Goal: Entertainment & Leisure: Browse casually

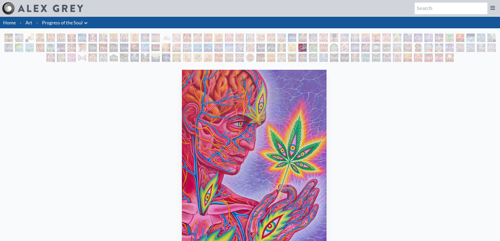
click at [327, 137] on img "76 / 133" at bounding box center [254, 166] width 145 height 193
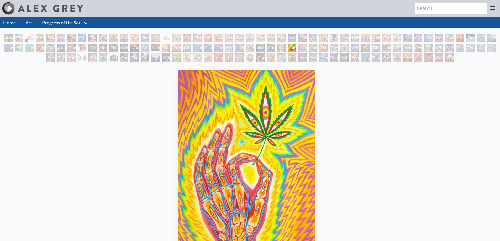
click at [191, 121] on img "75 / 133" at bounding box center [247, 166] width 138 height 193
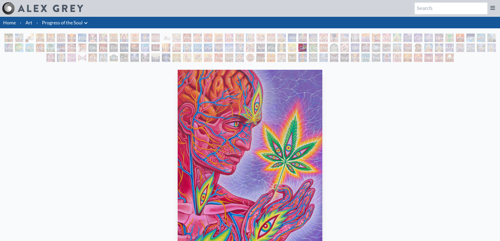
click at [260, 124] on img "76 / 133" at bounding box center [250, 166] width 145 height 193
click at [8, 39] on div "Adam & Eve" at bounding box center [8, 38] width 8 height 8
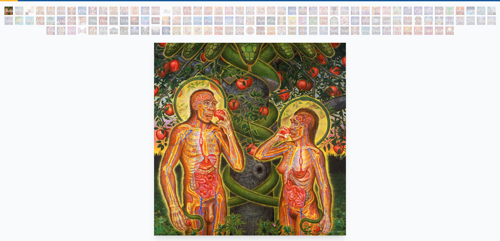
scroll to position [26, 0]
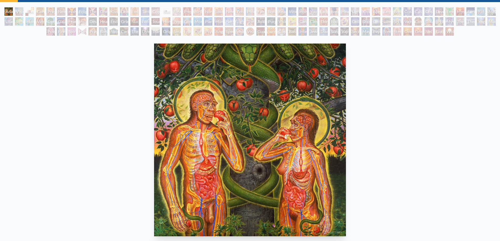
click at [159, 119] on img "1 / 133" at bounding box center [250, 140] width 192 height 193
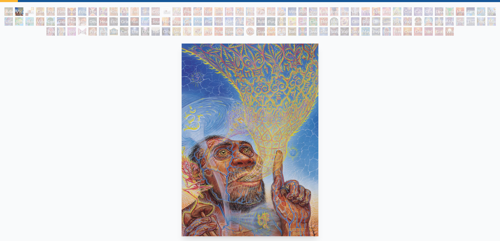
click at [287, 119] on img "2 / 133" at bounding box center [250, 140] width 137 height 193
click at [200, 117] on img "2 / 133" at bounding box center [250, 140] width 137 height 193
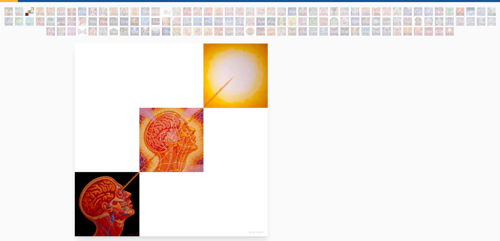
click at [168, 117] on img "3 / 133" at bounding box center [171, 140] width 193 height 193
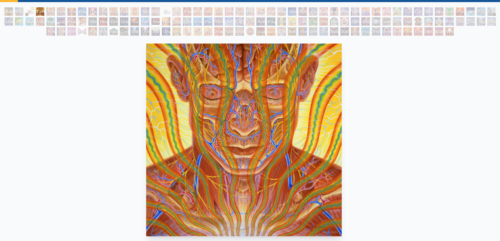
click at [170, 117] on img "4 / 133" at bounding box center [243, 140] width 195 height 193
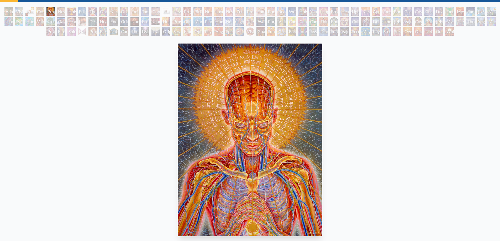
click at [293, 117] on img "5 / 133" at bounding box center [250, 140] width 145 height 193
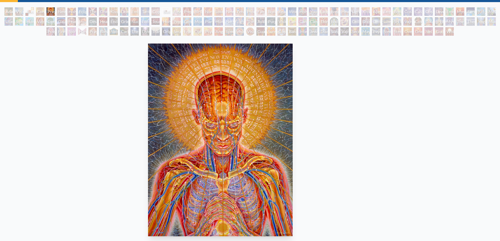
click at [148, 118] on img "5 / 133" at bounding box center [220, 140] width 145 height 193
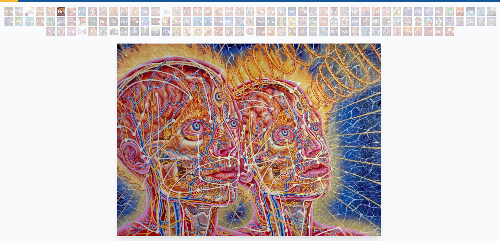
click at [117, 119] on img "6 / 133" at bounding box center [249, 140] width 265 height 193
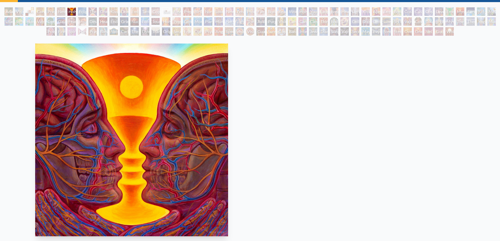
click at [90, 116] on img "7 / 133" at bounding box center [131, 140] width 193 height 193
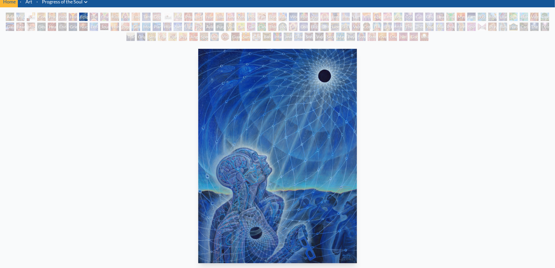
scroll to position [20, 0]
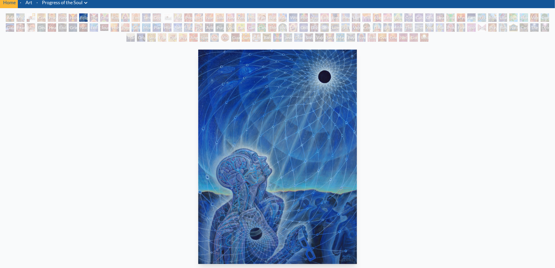
click at [318, 122] on img "8 / 133" at bounding box center [277, 157] width 159 height 214
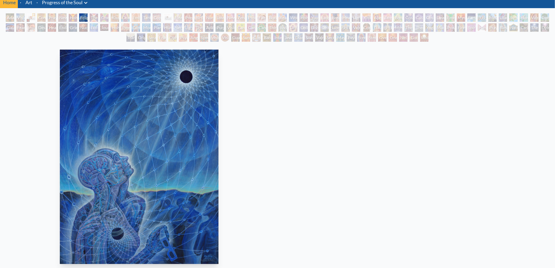
click at [162, 131] on img "8 / 133" at bounding box center [139, 157] width 159 height 214
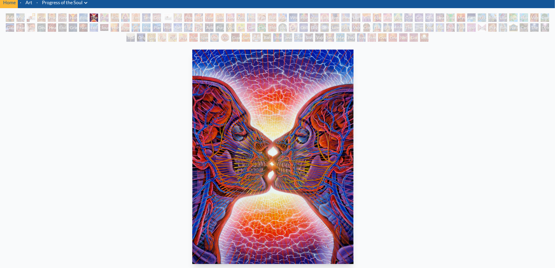
click at [343, 130] on img "9 / 133" at bounding box center [273, 157] width 161 height 214
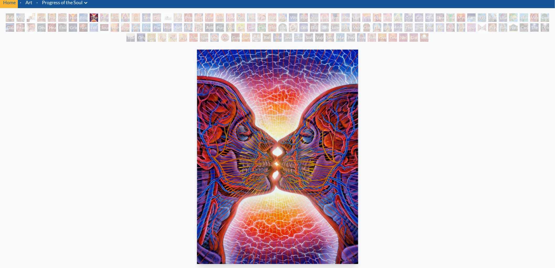
click at [313, 130] on img "9 / 133" at bounding box center [277, 157] width 161 height 214
click at [197, 131] on img "9 / 133" at bounding box center [277, 157] width 161 height 214
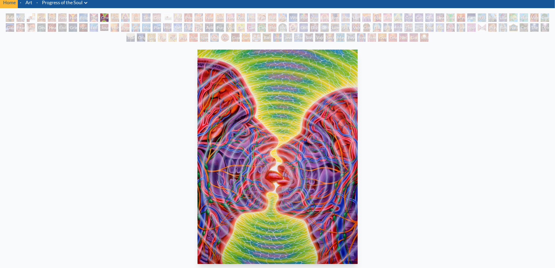
click at [198, 131] on img "10 / 133" at bounding box center [278, 157] width 160 height 214
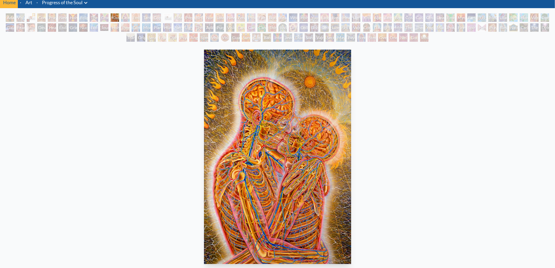
click at [319, 130] on img "11 / 133" at bounding box center [277, 157] width 147 height 214
click at [204, 146] on img "11 / 133" at bounding box center [277, 157] width 147 height 214
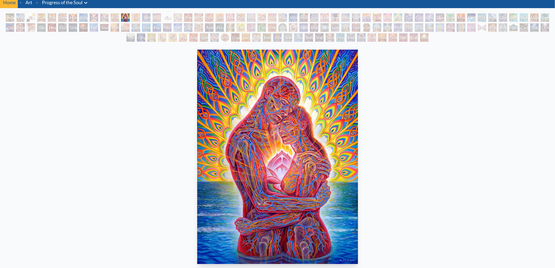
click at [227, 141] on img "12 / 133" at bounding box center [277, 157] width 161 height 214
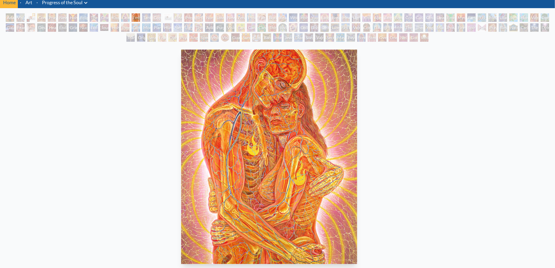
click at [181, 140] on img "13 / 133" at bounding box center [269, 157] width 176 height 214
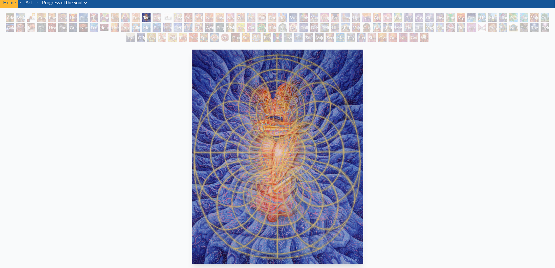
click at [320, 138] on img "14 / 133" at bounding box center [277, 157] width 171 height 214
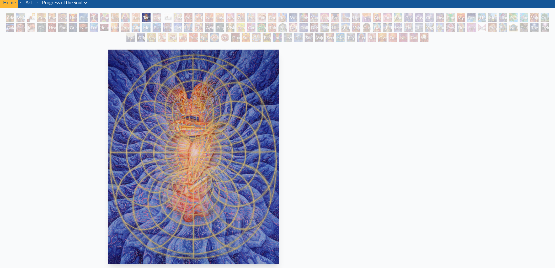
click at [132, 116] on img "14 / 133" at bounding box center [193, 157] width 171 height 214
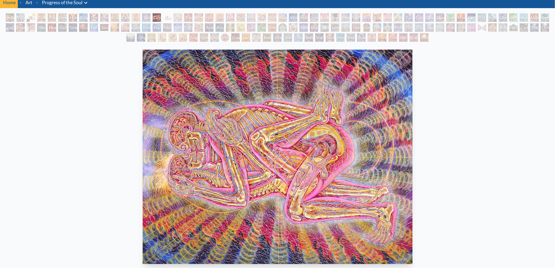
click at [143, 121] on img "15 / 133" at bounding box center [278, 157] width 270 height 214
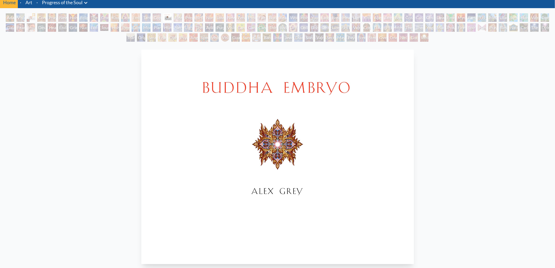
click at [414, 130] on img "16 / 133" at bounding box center [277, 157] width 273 height 214
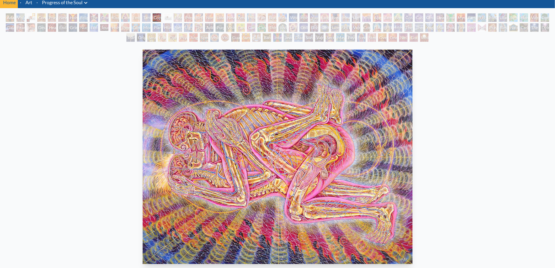
click at [305, 140] on img "15 / 133" at bounding box center [278, 157] width 270 height 214
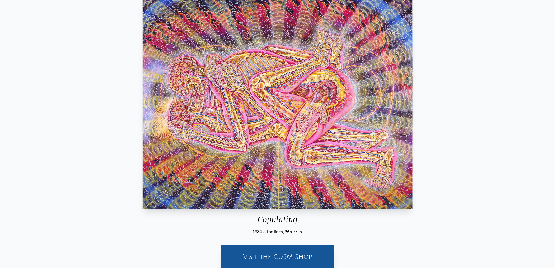
scroll to position [49, 0]
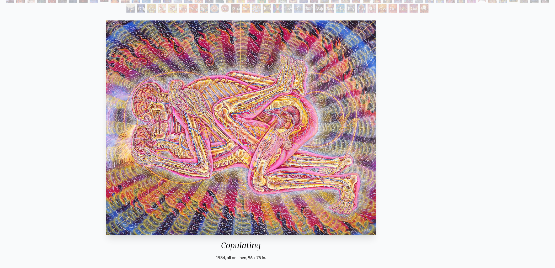
click at [106, 125] on img "15 / 133" at bounding box center [241, 127] width 270 height 214
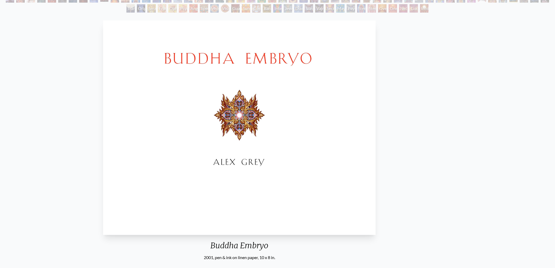
click at [103, 144] on img "16 / 133" at bounding box center [239, 127] width 273 height 214
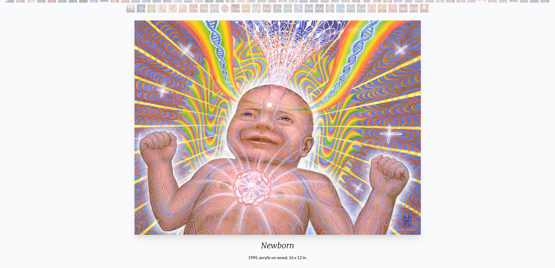
click at [134, 158] on img "17 / 133" at bounding box center [277, 127] width 287 height 214
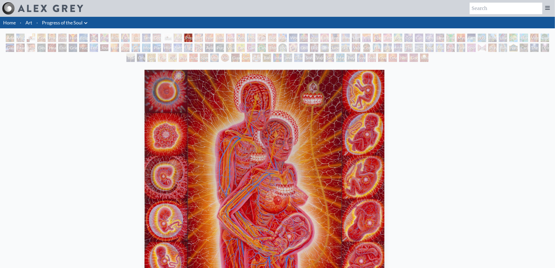
click at [174, 151] on img "18 / 133" at bounding box center [265, 177] width 240 height 214
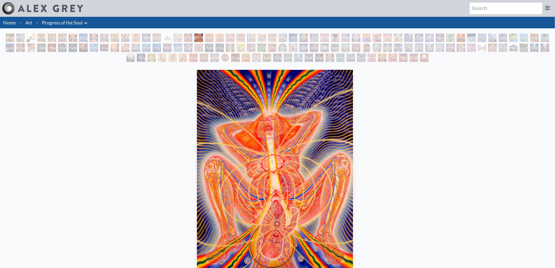
click at [197, 144] on img "19 / 133" at bounding box center [275, 177] width 156 height 214
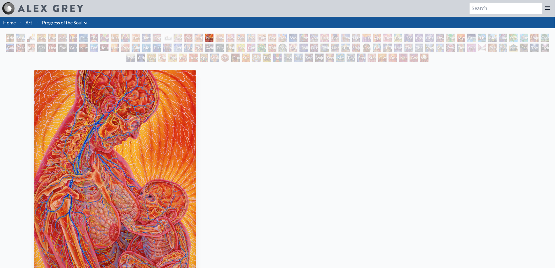
click at [143, 143] on img "20 / 133" at bounding box center [115, 177] width 162 height 214
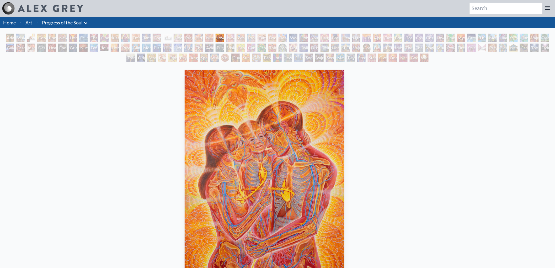
click at [185, 141] on img "21 / 133" at bounding box center [265, 177] width 160 height 214
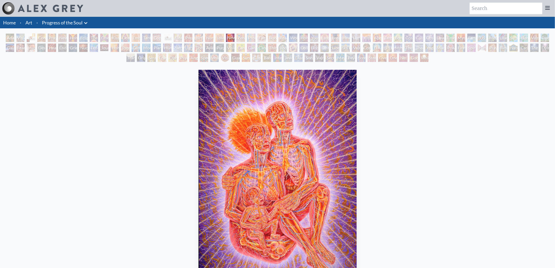
click at [323, 138] on img "22 / 133" at bounding box center [278, 177] width 158 height 214
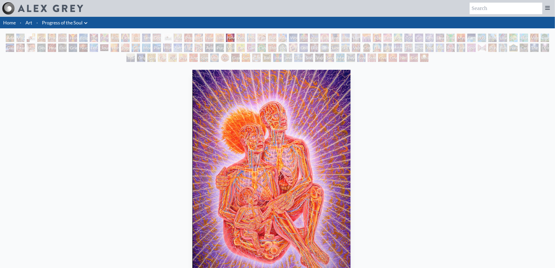
click at [192, 135] on img "22 / 133" at bounding box center [271, 177] width 158 height 214
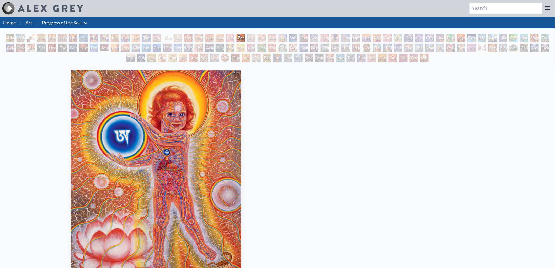
click at [181, 139] on img "23 / 133" at bounding box center [156, 177] width 170 height 214
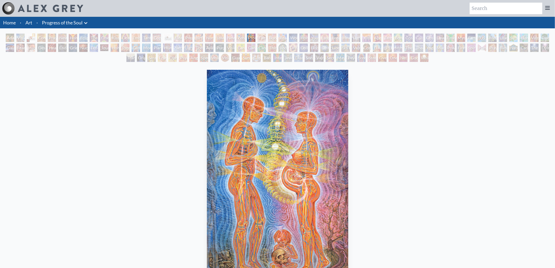
click at [207, 148] on img "24 / 133" at bounding box center [277, 177] width 141 height 214
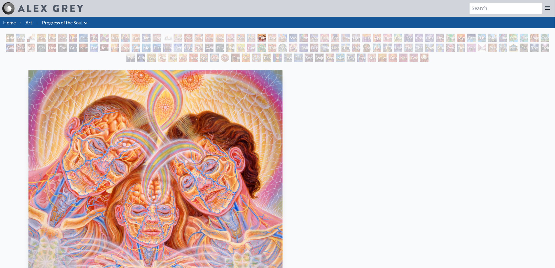
click at [87, 152] on img "25 / 133" at bounding box center [155, 177] width 254 height 214
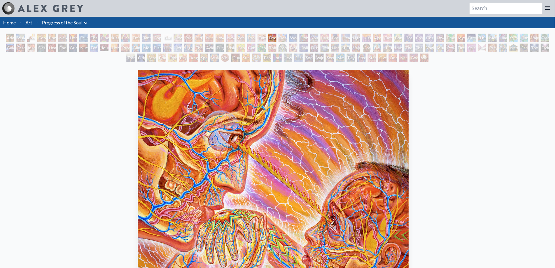
click at [138, 154] on img "26 / 133" at bounding box center [273, 177] width 271 height 214
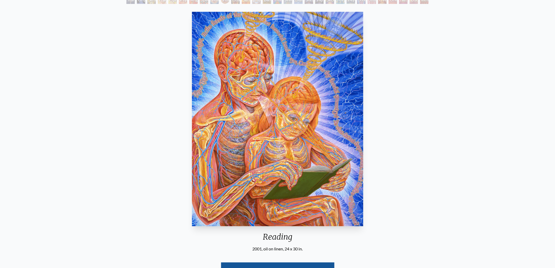
scroll to position [58, 0]
click at [304, 133] on img "27 / 133" at bounding box center [277, 119] width 171 height 214
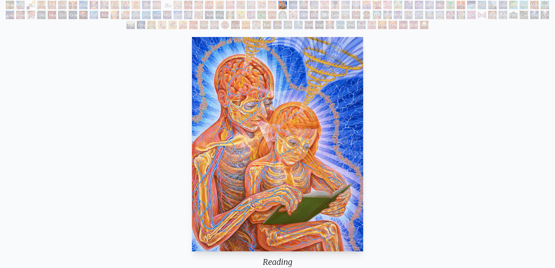
scroll to position [0, 0]
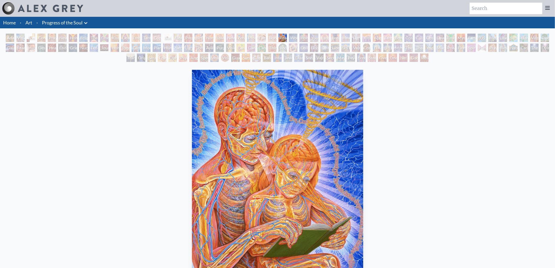
click at [192, 129] on img "27 / 133" at bounding box center [277, 177] width 171 height 214
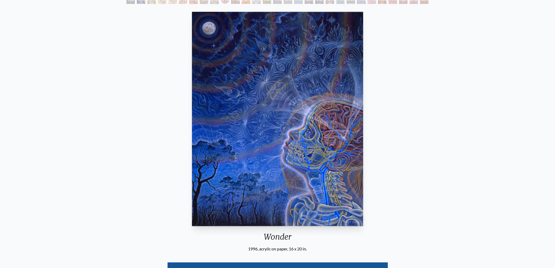
scroll to position [58, 0]
click at [309, 118] on img "28 / 133" at bounding box center [277, 119] width 171 height 214
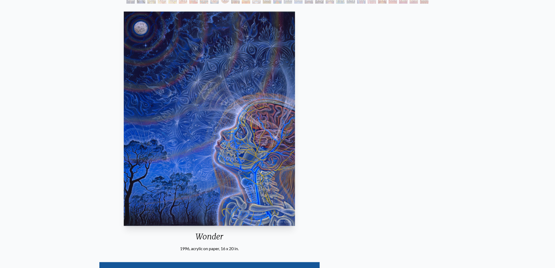
click at [134, 94] on img "28 / 133" at bounding box center [209, 119] width 171 height 214
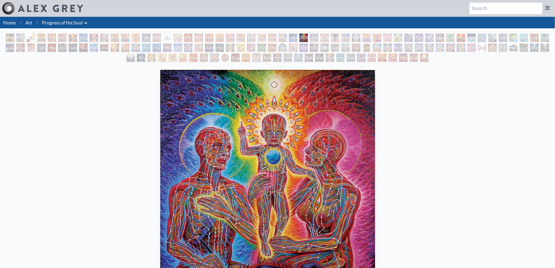
click at [160, 148] on img "29 / 133" at bounding box center [267, 177] width 215 height 214
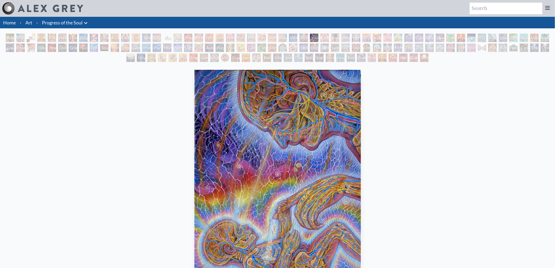
scroll to position [29, 0]
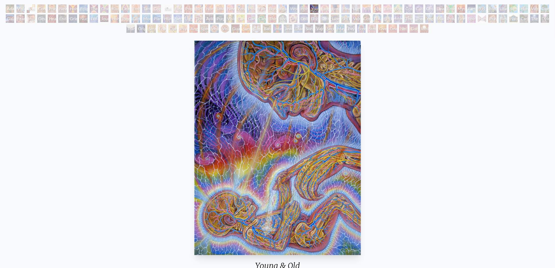
click at [321, 125] on img "30 / 133" at bounding box center [277, 148] width 166 height 214
click at [194, 95] on img "30 / 133" at bounding box center [277, 148] width 166 height 214
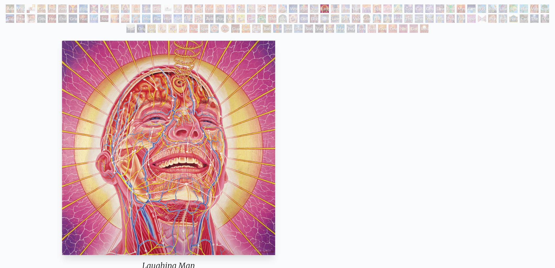
click at [123, 108] on img "31 / 133" at bounding box center [168, 148] width 213 height 214
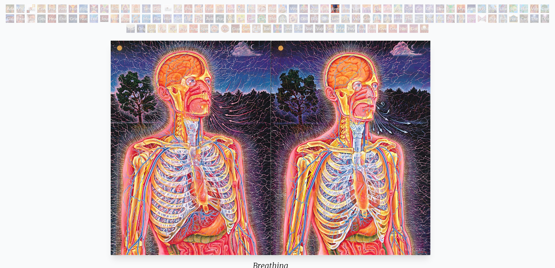
click at [162, 107] on img "32 / 133" at bounding box center [271, 148] width 320 height 214
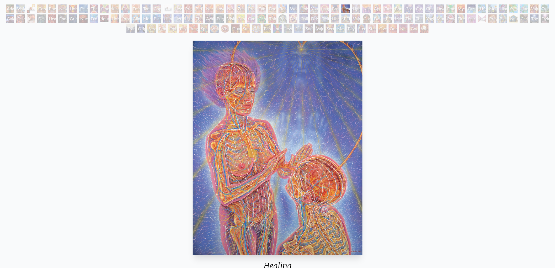
click at [193, 105] on img "33 / 133" at bounding box center [278, 148] width 170 height 214
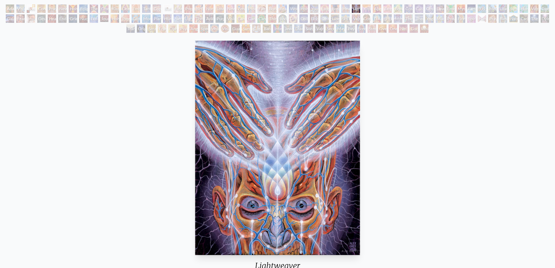
click at [314, 102] on img "34 / 133" at bounding box center [277, 148] width 165 height 214
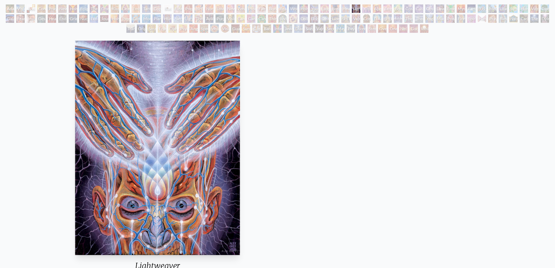
click at [169, 90] on img "34 / 133" at bounding box center [157, 148] width 165 height 214
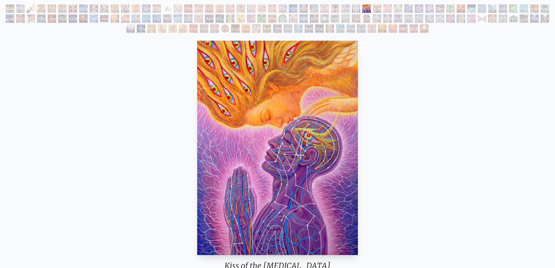
click at [308, 104] on img "35 / 133" at bounding box center [277, 148] width 161 height 214
click at [197, 83] on img "35 / 133" at bounding box center [277, 148] width 161 height 214
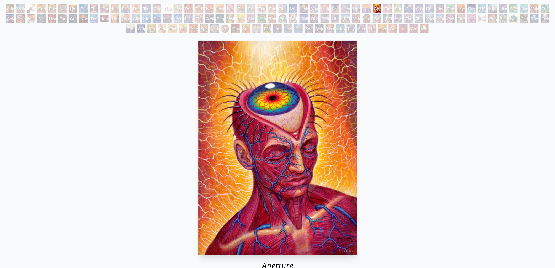
click at [327, 93] on img "36 / 133" at bounding box center [277, 148] width 159 height 214
click at [198, 111] on img "36 / 133" at bounding box center [277, 148] width 159 height 214
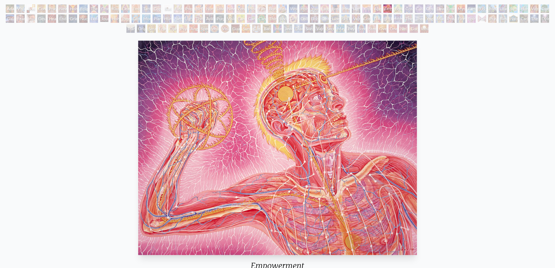
click at [151, 125] on img "37 / 133" at bounding box center [277, 148] width 279 height 214
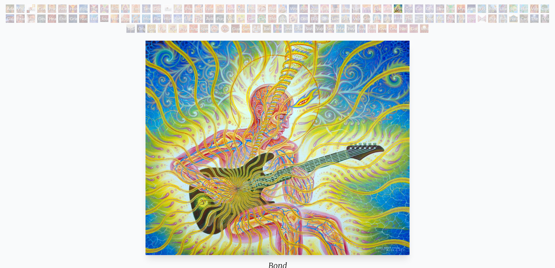
click at [146, 125] on img "38 / 133" at bounding box center [278, 148] width 264 height 214
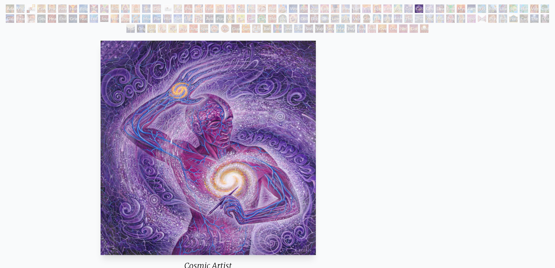
click at [101, 115] on img "40 / 133" at bounding box center [208, 148] width 215 height 214
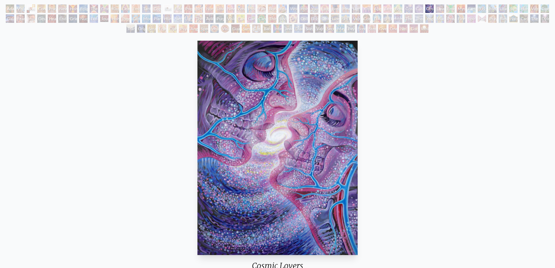
click at [329, 97] on img "41 / 133" at bounding box center [278, 148] width 160 height 214
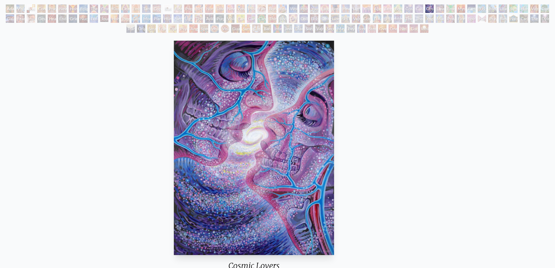
click at [174, 70] on img "41 / 133" at bounding box center [254, 148] width 160 height 214
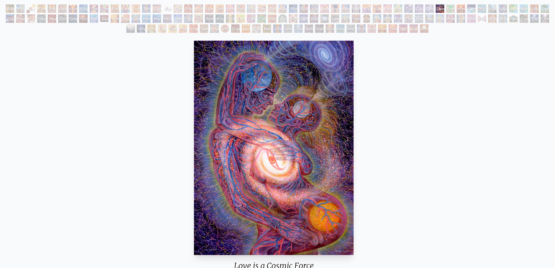
click at [215, 88] on img "42 / 133" at bounding box center [274, 148] width 160 height 214
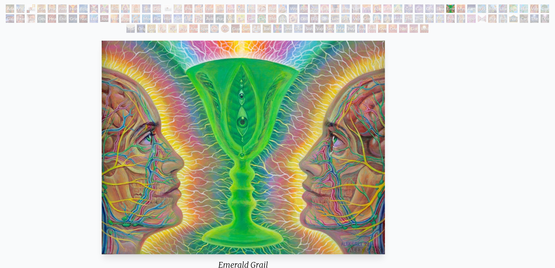
click at [159, 89] on img "43 / 133" at bounding box center [243, 148] width 283 height 214
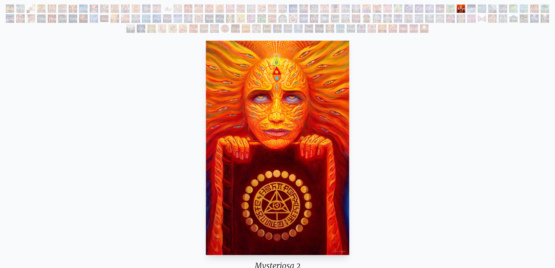
click at [428, 31] on div "White Light" at bounding box center [424, 28] width 8 height 8
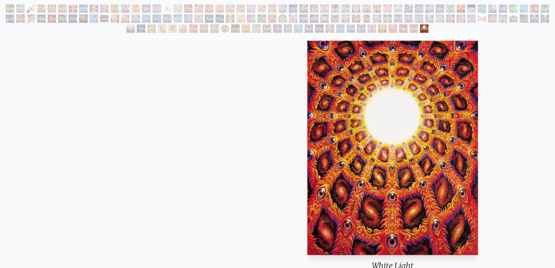
click at [452, 150] on img "133 / 133" at bounding box center [393, 148] width 171 height 214
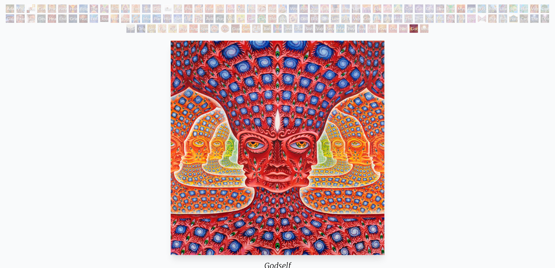
click at [384, 145] on img "132 / 133" at bounding box center [278, 148] width 214 height 214
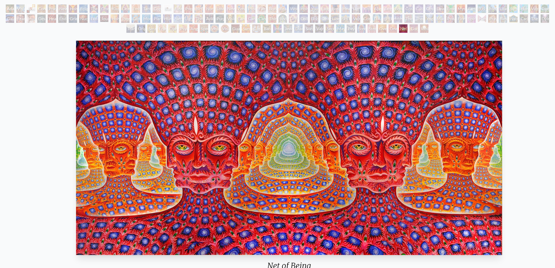
click at [503, 145] on img "131 / 133" at bounding box center [289, 148] width 426 height 214
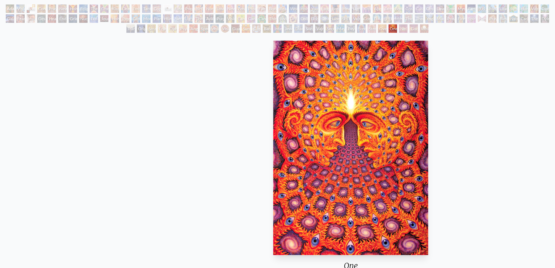
click at [336, 150] on img "130 / 133" at bounding box center [350, 148] width 155 height 214
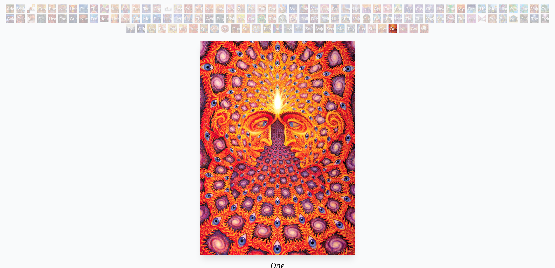
click at [294, 146] on img "130 / 133" at bounding box center [277, 148] width 155 height 214
click at [355, 146] on img "130 / 133" at bounding box center [277, 148] width 155 height 214
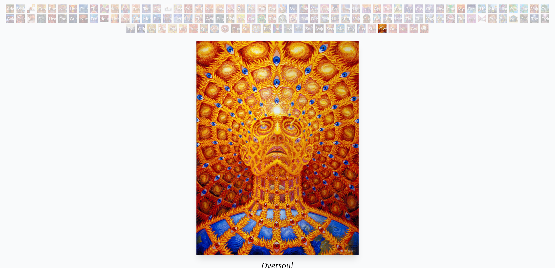
click at [283, 141] on img "129 / 133" at bounding box center [278, 148] width 162 height 214
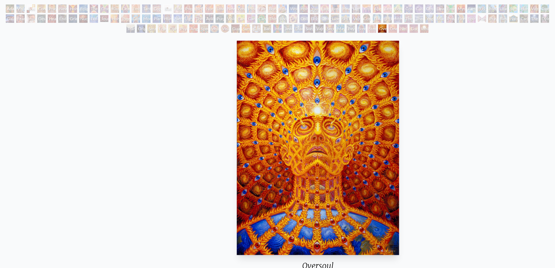
click at [399, 120] on img "129 / 133" at bounding box center [318, 148] width 162 height 214
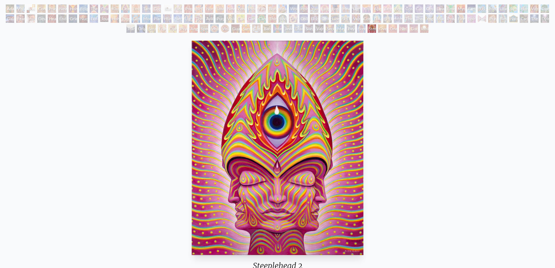
click at [271, 122] on img "128 / 133" at bounding box center [278, 148] width 172 height 214
click at [364, 117] on img "128 / 133" at bounding box center [278, 148] width 172 height 214
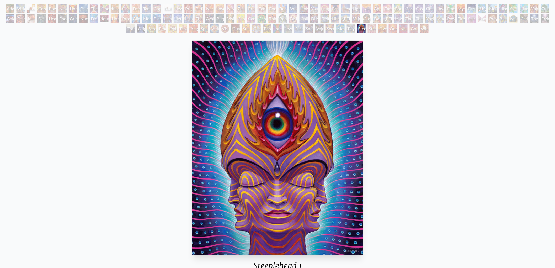
click at [363, 124] on img "127 / 133" at bounding box center [277, 148] width 171 height 214
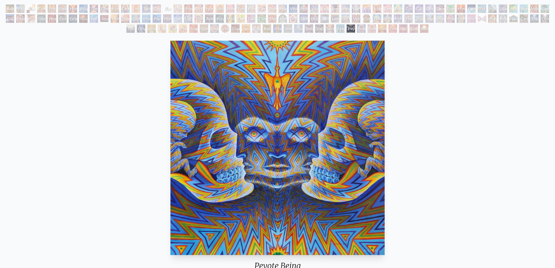
click at [385, 125] on img "126 / 133" at bounding box center [278, 148] width 214 height 214
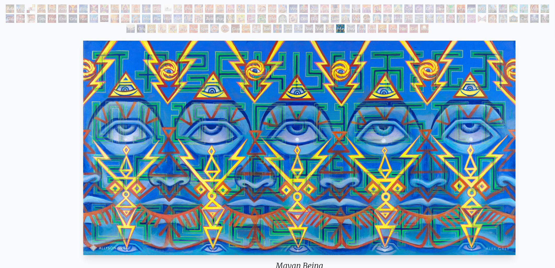
click at [478, 131] on img "125 / 133" at bounding box center [299, 148] width 432 height 214
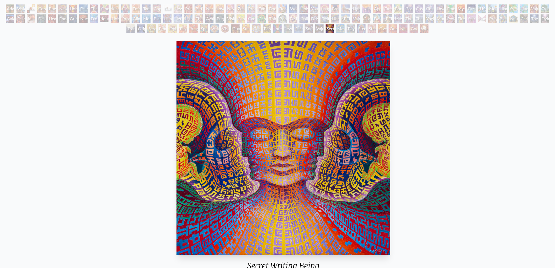
click at [504, 131] on html "Art Writings About" at bounding box center [277, 247] width 555 height 553
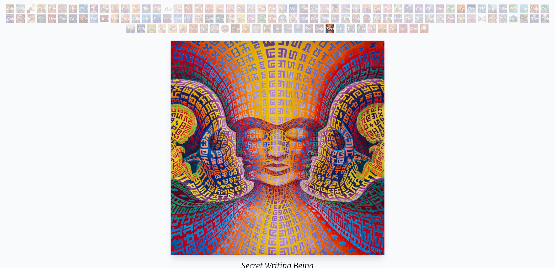
click at [385, 120] on img "124 / 133" at bounding box center [278, 148] width 214 height 214
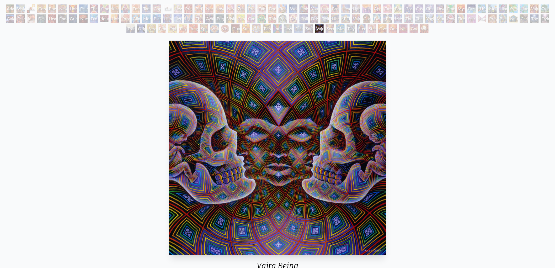
click at [386, 129] on img "123 / 133" at bounding box center [277, 148] width 217 height 214
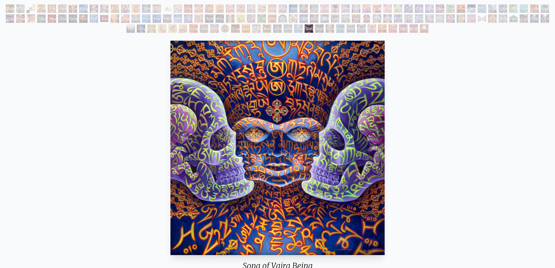
click at [385, 124] on img "122 / 133" at bounding box center [278, 148] width 214 height 214
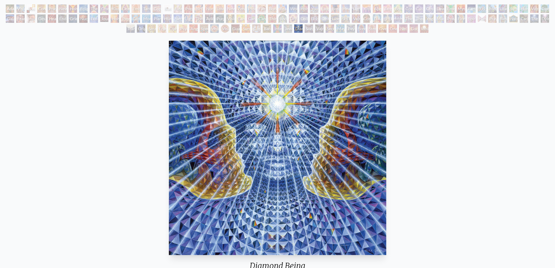
click at [387, 120] on img "121 / 133" at bounding box center [278, 148] width 218 height 214
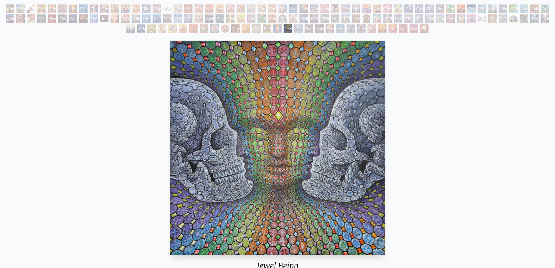
click at [385, 120] on img "120 / 133" at bounding box center [277, 148] width 215 height 214
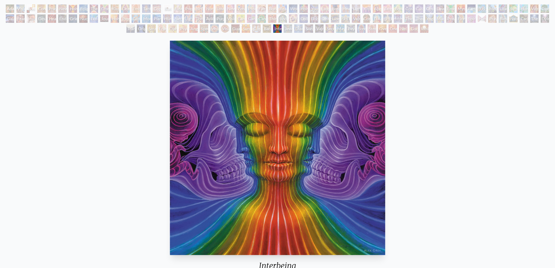
click at [385, 113] on img "119 / 133" at bounding box center [277, 148] width 215 height 214
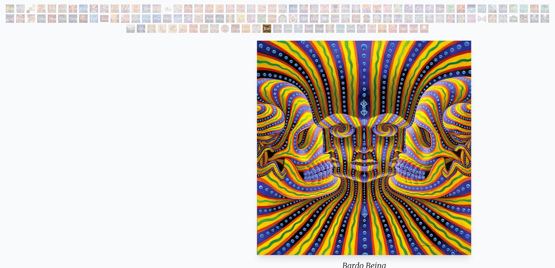
click at [419, 113] on img "118 / 133" at bounding box center [364, 148] width 214 height 214
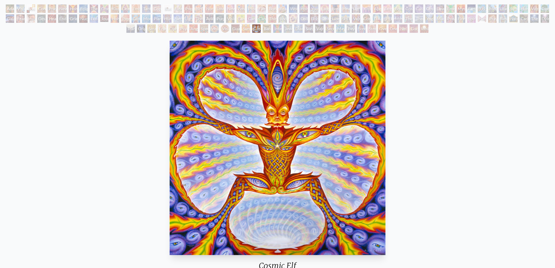
click at [385, 115] on img "117 / 133" at bounding box center [278, 148] width 216 height 214
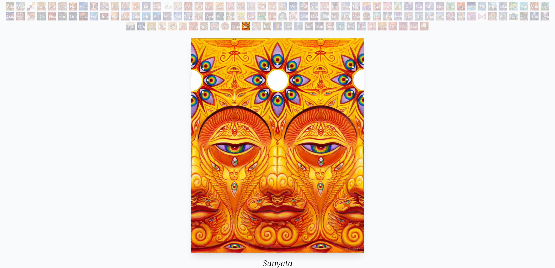
scroll to position [29, 0]
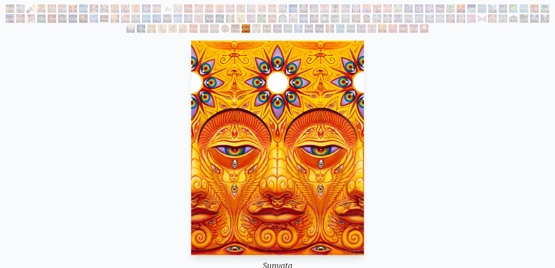
click at [364, 101] on img "116 / 133" at bounding box center [277, 148] width 173 height 214
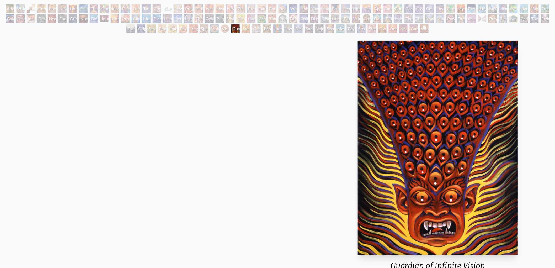
click at [468, 104] on img "115 / 133" at bounding box center [438, 148] width 160 height 214
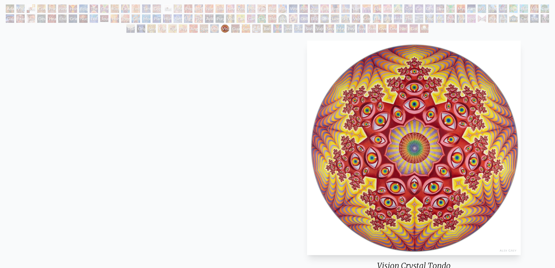
click at [483, 108] on img "114 / 133" at bounding box center [414, 148] width 214 height 214
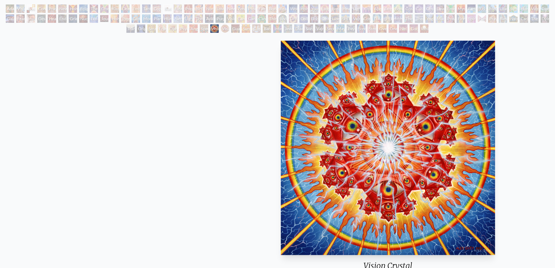
click at [495, 112] on img "113 / 133" at bounding box center [388, 148] width 214 height 214
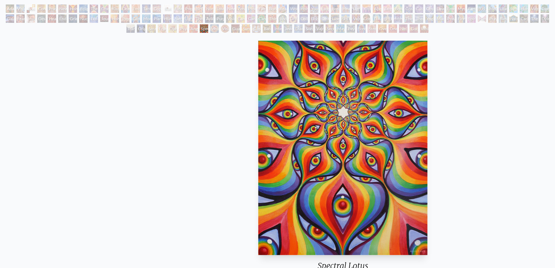
click at [428, 113] on img "112 / 133" at bounding box center [343, 148] width 170 height 214
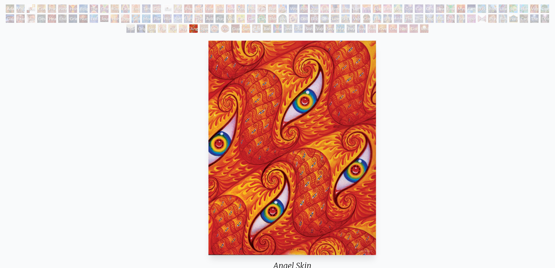
click at [376, 115] on img "111 / 133" at bounding box center [293, 148] width 168 height 214
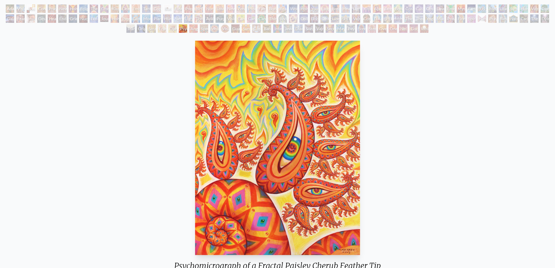
click at [179, 27] on div "[PERSON_NAME] & Eve Visionary Origin of Language Body, Mind, Spirit Contemplati…" at bounding box center [277, 19] width 555 height 30
click at [181, 28] on div "Psychomicrograph of a Fractal Paisley Cherub Feather Tip" at bounding box center [183, 28] width 8 height 8
click at [277, 102] on img "110 / 133" at bounding box center [277, 148] width 165 height 214
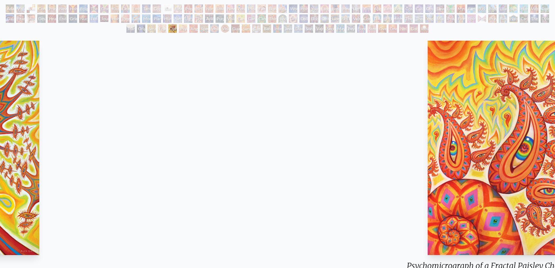
click at [420, 120] on div "Psychomicrograph of a Fractal Paisley Cherub Feather Tip 2003, acrylic on wood,…" at bounding box center [510, 179] width 547 height 280
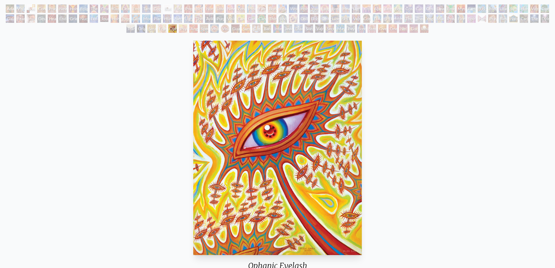
click at [362, 120] on img "109 / 133" at bounding box center [277, 148] width 169 height 214
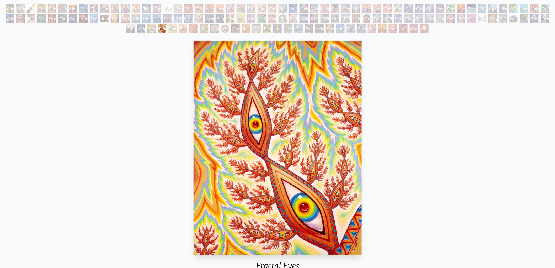
click at [362, 102] on img "108 / 133" at bounding box center [278, 148] width 168 height 214
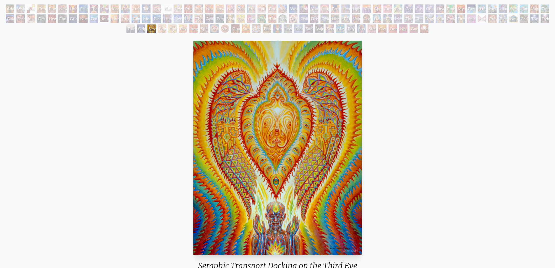
click at [293, 94] on img "107 / 133" at bounding box center [277, 148] width 169 height 214
click at [362, 93] on img "107 / 133" at bounding box center [277, 148] width 169 height 214
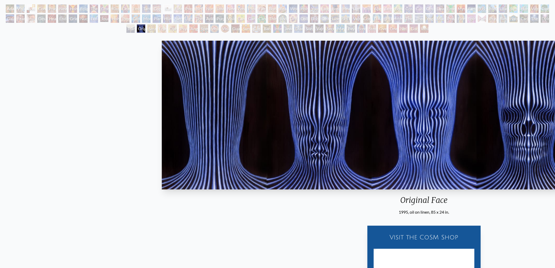
click at [449, 89] on img "106 / 133" at bounding box center [424, 115] width 525 height 149
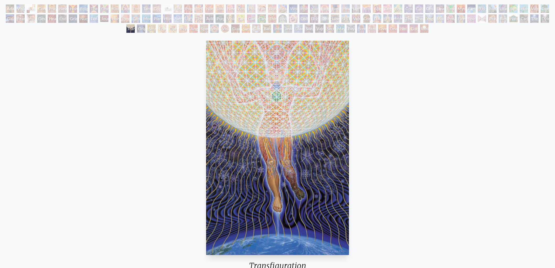
click at [349, 87] on img "105 / 133" at bounding box center [277, 148] width 143 height 214
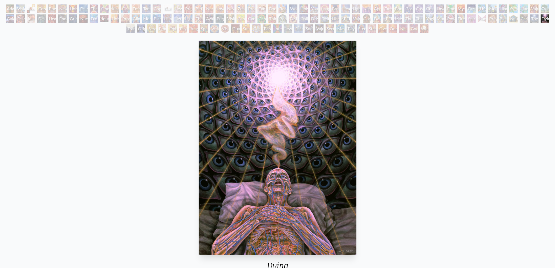
click at [274, 87] on img "104 / 133" at bounding box center [278, 148] width 158 height 214
click at [357, 113] on img "104 / 133" at bounding box center [278, 148] width 158 height 214
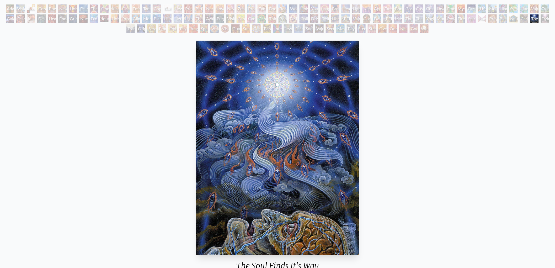
click at [258, 108] on img "103 / 133" at bounding box center [277, 148] width 163 height 214
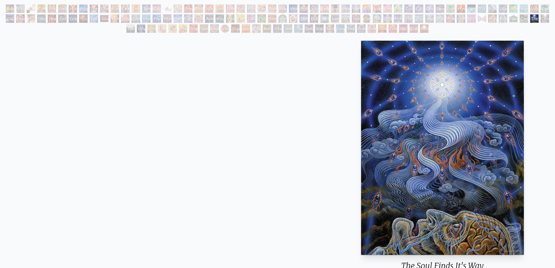
click at [440, 133] on img "103 / 133" at bounding box center [442, 148] width 163 height 214
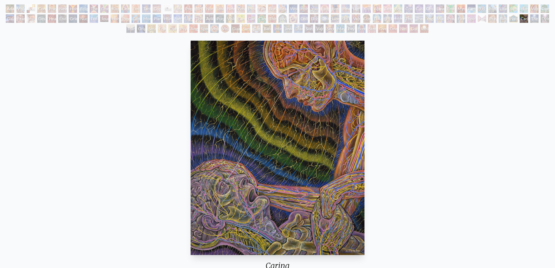
click at [246, 128] on img "102 / 133" at bounding box center [278, 148] width 174 height 214
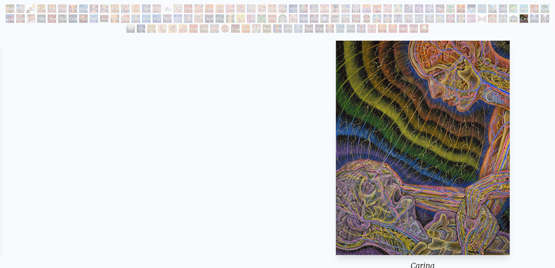
click at [400, 118] on img "102 / 133" at bounding box center [423, 148] width 174 height 214
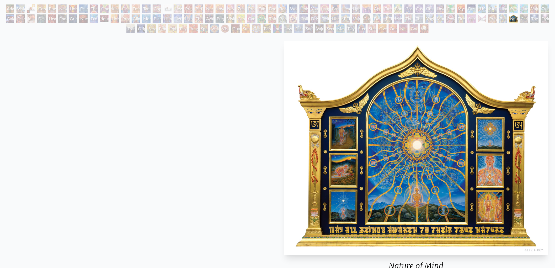
click at [450, 126] on img "101 / 133" at bounding box center [416, 148] width 264 height 214
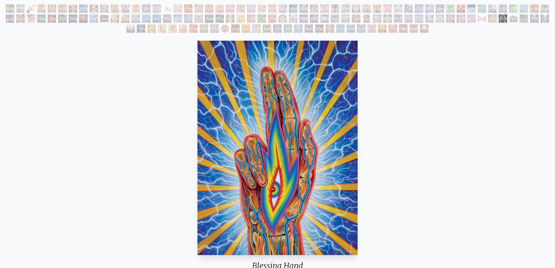
click at [269, 124] on img "100 / 133" at bounding box center [278, 148] width 160 height 214
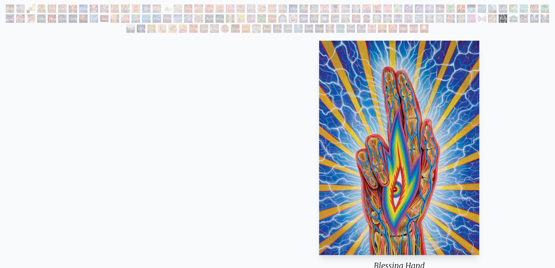
click at [480, 122] on img "100 / 133" at bounding box center [399, 148] width 160 height 214
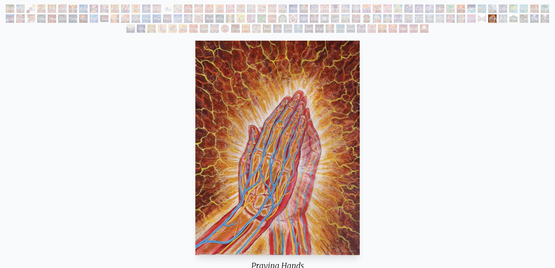
click at [287, 120] on img "99 / 133" at bounding box center [277, 148] width 165 height 214
click at [360, 105] on img "99 / 133" at bounding box center [277, 148] width 165 height 214
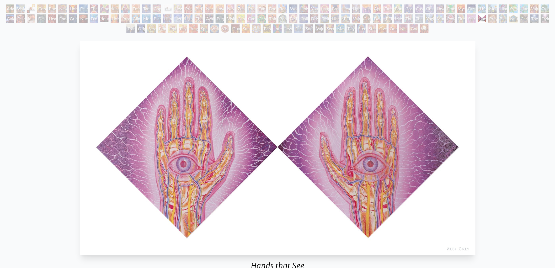
click at [476, 108] on img "98 / 133" at bounding box center [278, 148] width 396 height 214
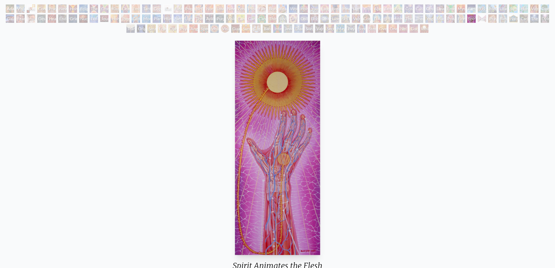
click at [321, 111] on img "97 / 133" at bounding box center [278, 148] width 86 height 214
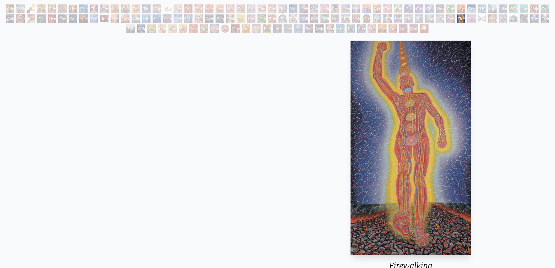
click at [472, 118] on img "96 / 133" at bounding box center [411, 148] width 121 height 214
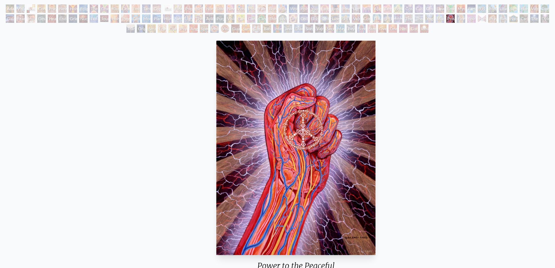
click at [376, 112] on img "95 / 133" at bounding box center [295, 148] width 159 height 214
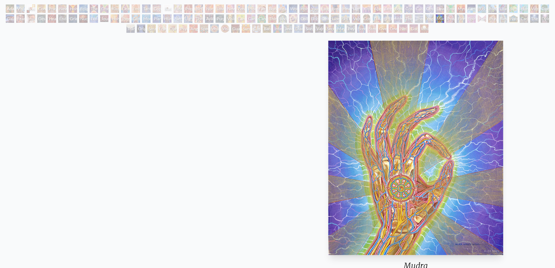
click at [401, 116] on img "94 / 133" at bounding box center [416, 148] width 175 height 214
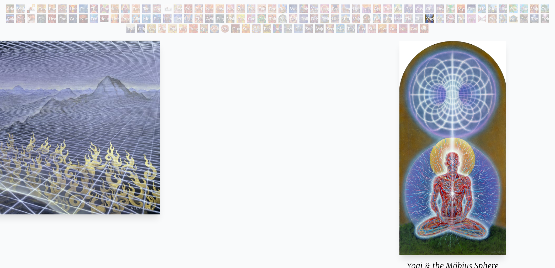
click at [459, 124] on img "93 / 133" at bounding box center [453, 148] width 107 height 214
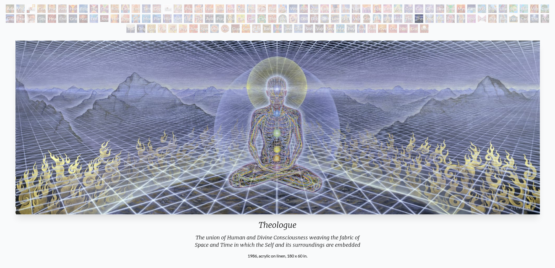
click at [464, 125] on img "92 / 133" at bounding box center [277, 128] width 525 height 174
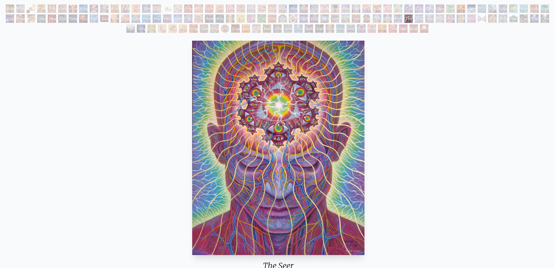
click at [233, 127] on img "91 / 133" at bounding box center [278, 148] width 172 height 214
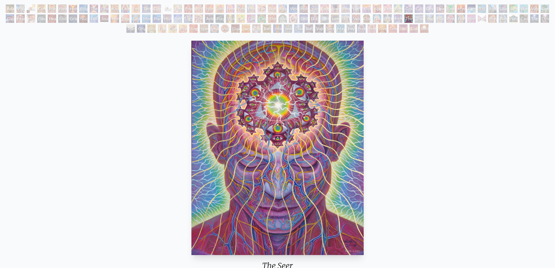
click at [257, 124] on img "91 / 133" at bounding box center [278, 148] width 172 height 214
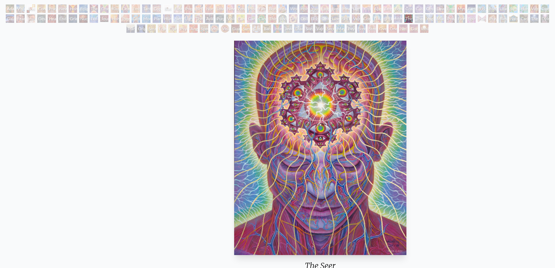
click at [407, 128] on img "91 / 133" at bounding box center [320, 148] width 172 height 214
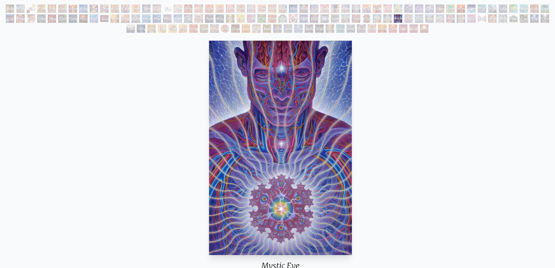
click at [352, 131] on img "90 / 133" at bounding box center [280, 148] width 143 height 214
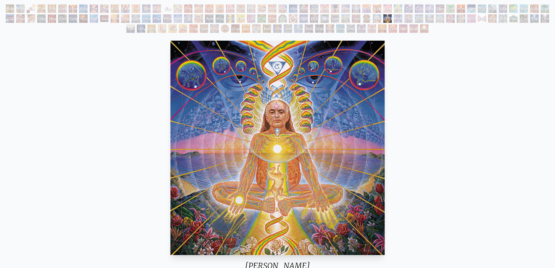
click at [385, 131] on img "89 / 133" at bounding box center [278, 148] width 215 height 214
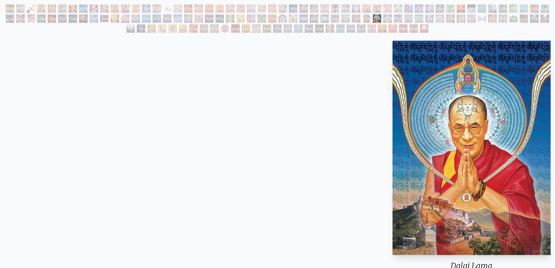
click at [486, 132] on img "88 / 133" at bounding box center [472, 148] width 158 height 214
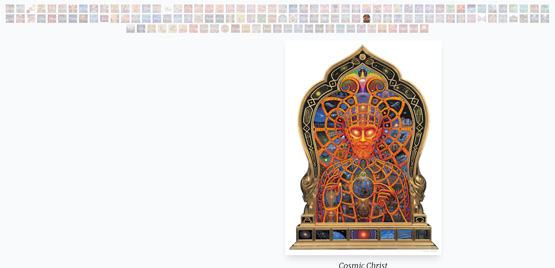
click at [442, 127] on img "87 / 133" at bounding box center [363, 148] width 156 height 214
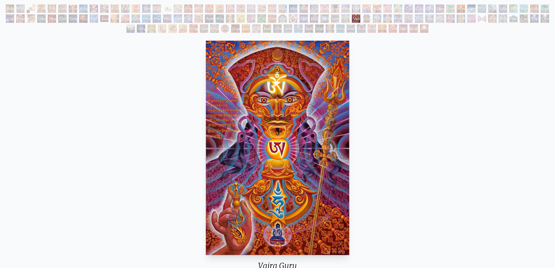
click at [206, 130] on img "86 / 133" at bounding box center [277, 148] width 143 height 214
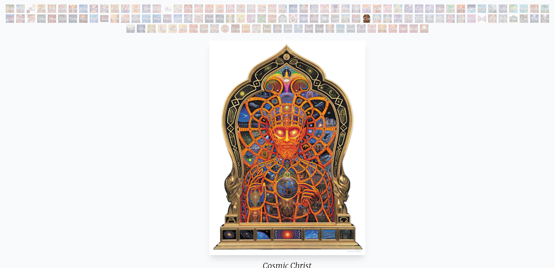
click at [371, 123] on div "Cosmic [DEMOGRAPHIC_DATA] 2000, oil on wood, 50 x 102 in. Visit the CoSM Shop C…" at bounding box center [287, 238] width 547 height 398
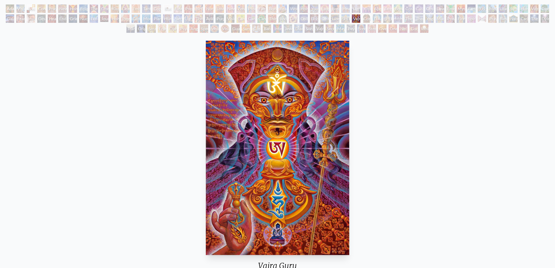
click at [206, 123] on img "86 / 133" at bounding box center [277, 148] width 143 height 214
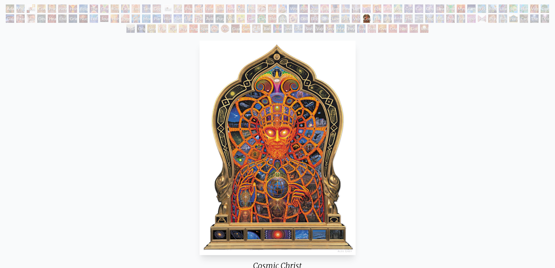
click at [294, 129] on img "87 / 133" at bounding box center [278, 148] width 156 height 214
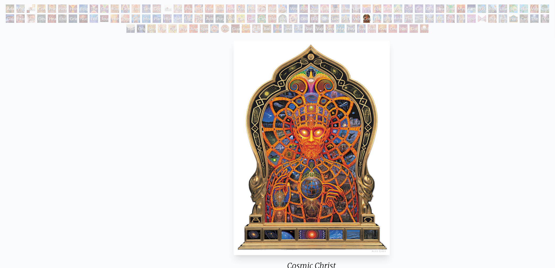
click at [504, 125] on div "Cosmic [DEMOGRAPHIC_DATA] 2000, oil on wood, 50 x 102 in. Visit the CoSM Shop C…" at bounding box center [311, 238] width 547 height 398
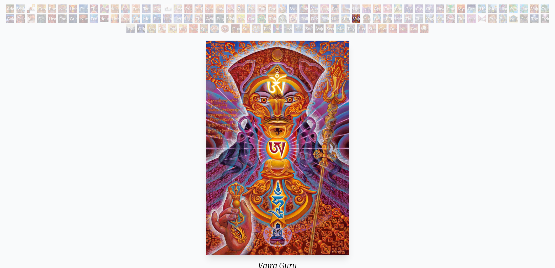
click at [349, 117] on img "86 / 133" at bounding box center [277, 148] width 143 height 214
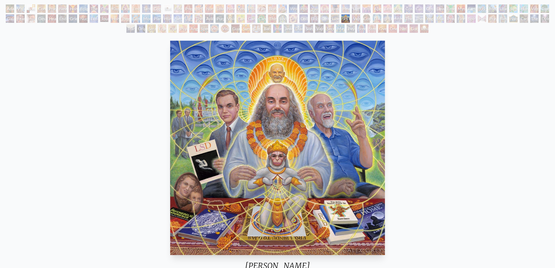
click at [385, 80] on img "85 / 133" at bounding box center [277, 148] width 215 height 214
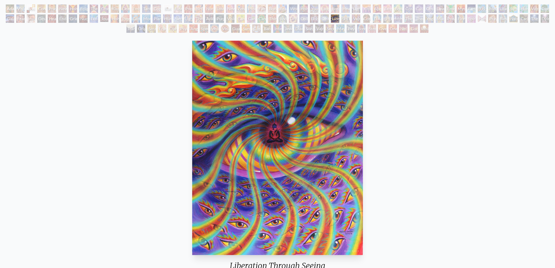
click at [363, 100] on img "84 / 133" at bounding box center [277, 148] width 171 height 214
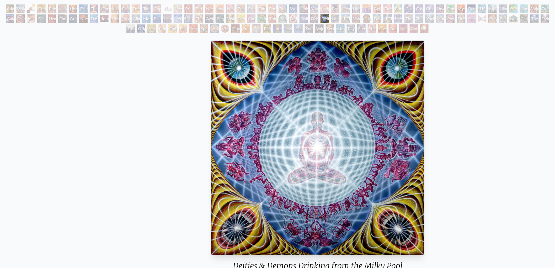
click at [425, 87] on img "83 / 133" at bounding box center [317, 148] width 213 height 214
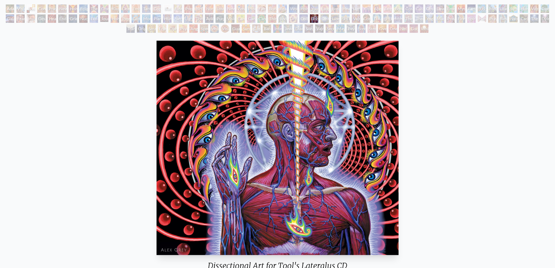
click at [399, 88] on img "82 / 133" at bounding box center [278, 148] width 242 height 214
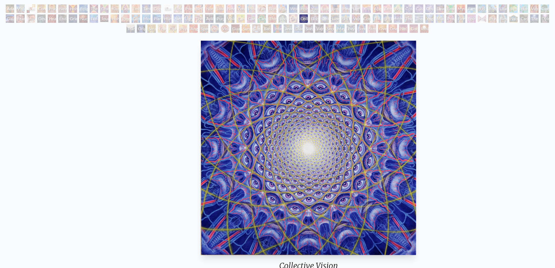
click at [417, 185] on img "81 / 133" at bounding box center [309, 148] width 216 height 214
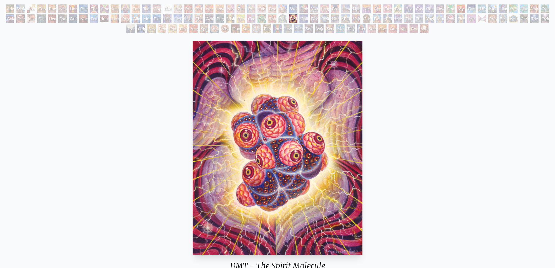
click at [362, 134] on img "80 / 133" at bounding box center [278, 148] width 170 height 214
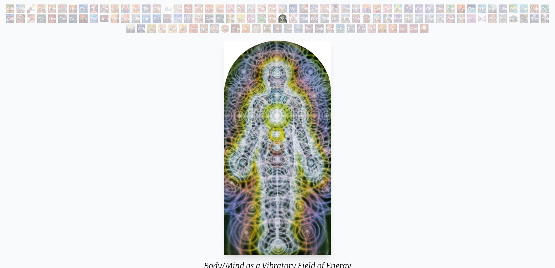
click at [332, 116] on img "79 / 133" at bounding box center [278, 148] width 108 height 214
